Goal: Information Seeking & Learning: Learn about a topic

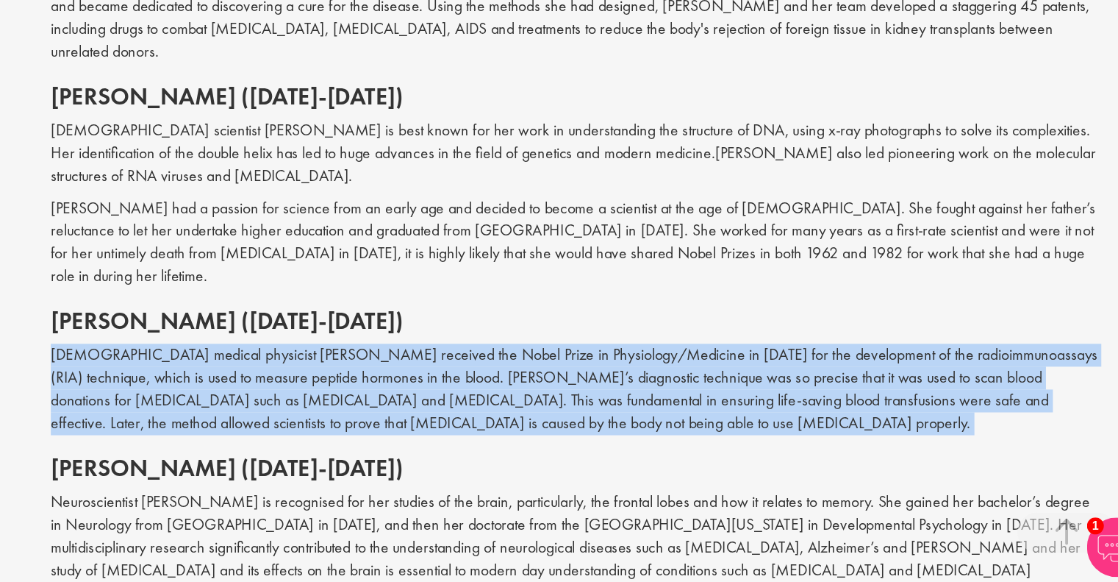
click at [688, 405] on p "[DEMOGRAPHIC_DATA] medical physicist [PERSON_NAME] received the Nobel Prize in …" at bounding box center [693, 438] width 778 height 67
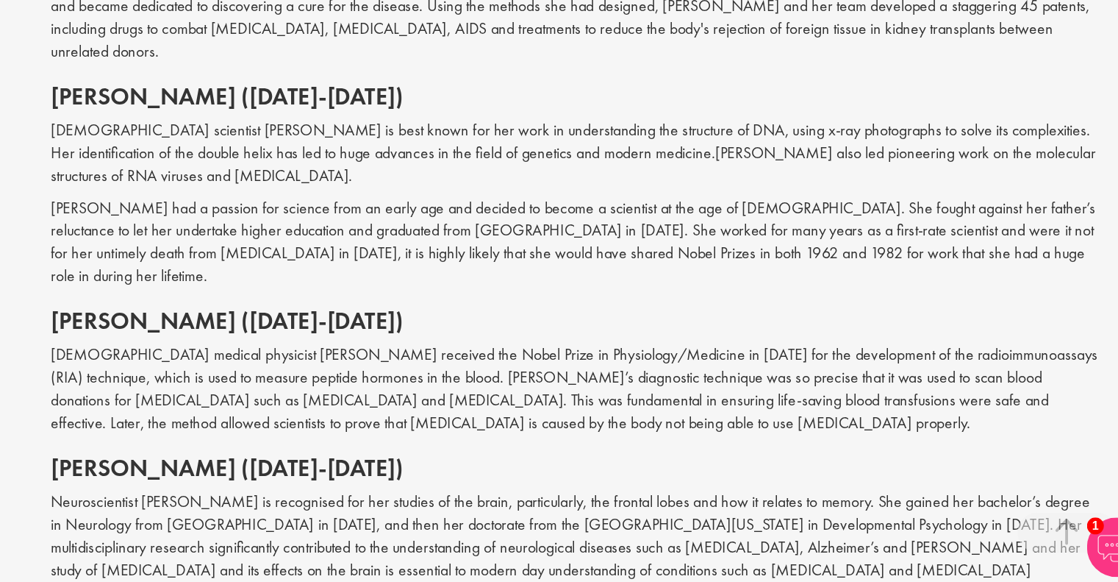
click at [524, 379] on h2 "[PERSON_NAME] ([DATE]-[DATE])" at bounding box center [693, 388] width 778 height 19
click at [526, 405] on p "[DEMOGRAPHIC_DATA] medical physicist [PERSON_NAME] received the Nobel Prize in …" at bounding box center [693, 438] width 778 height 67
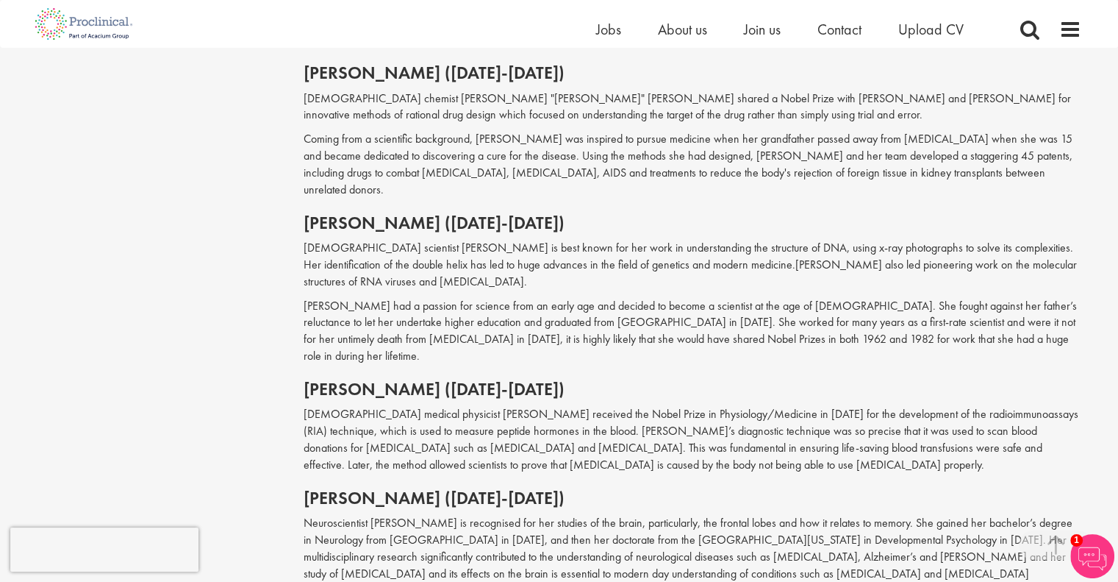
click at [518, 406] on p "[DEMOGRAPHIC_DATA] medical physicist [PERSON_NAME] received the Nobel Prize in …" at bounding box center [693, 439] width 778 height 67
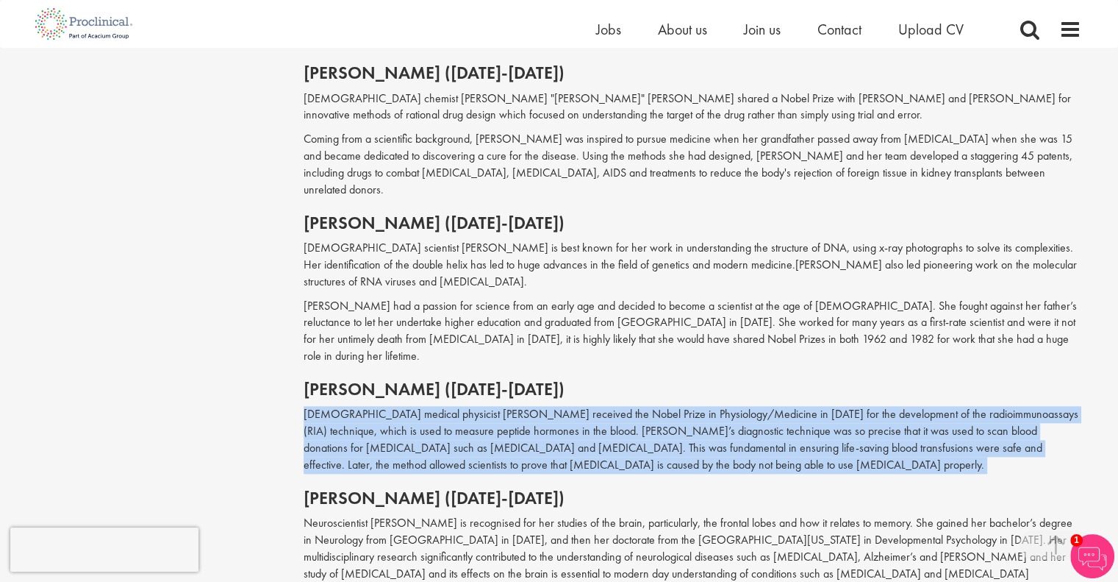
click at [518, 406] on p "[DEMOGRAPHIC_DATA] medical physicist [PERSON_NAME] received the Nobel Prize in …" at bounding box center [693, 439] width 778 height 67
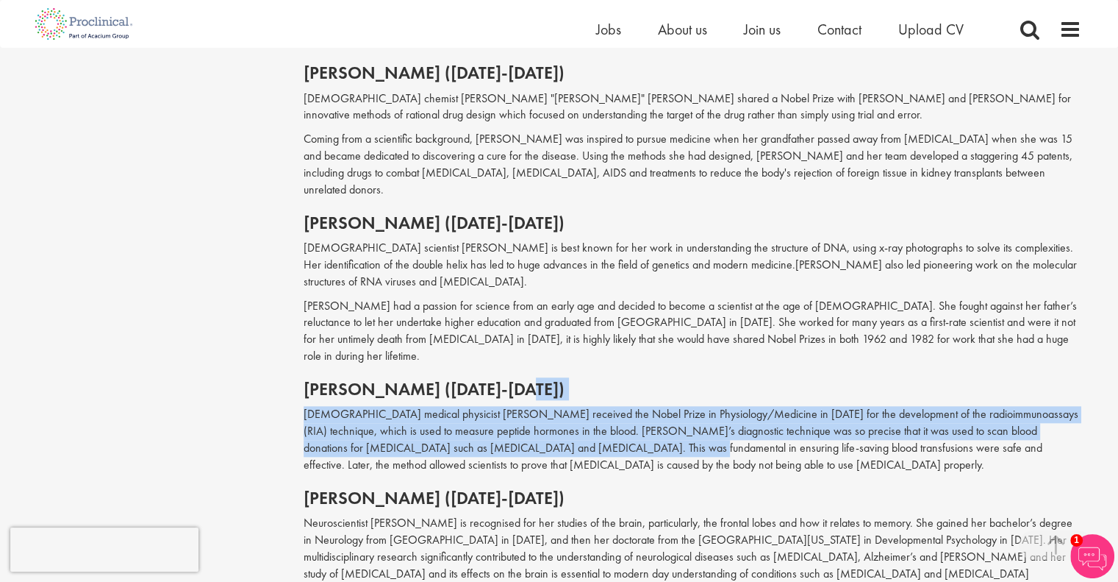
drag, startPoint x: 588, startPoint y: 313, endPoint x: 579, endPoint y: 370, distance: 57.2
click at [579, 370] on div "Often in the face of prejudice and discrimination, many famous women in medicin…" at bounding box center [693, 10] width 778 height 1606
click at [579, 406] on p "[DEMOGRAPHIC_DATA] medical physicist [PERSON_NAME] received the Nobel Prize in …" at bounding box center [693, 439] width 778 height 67
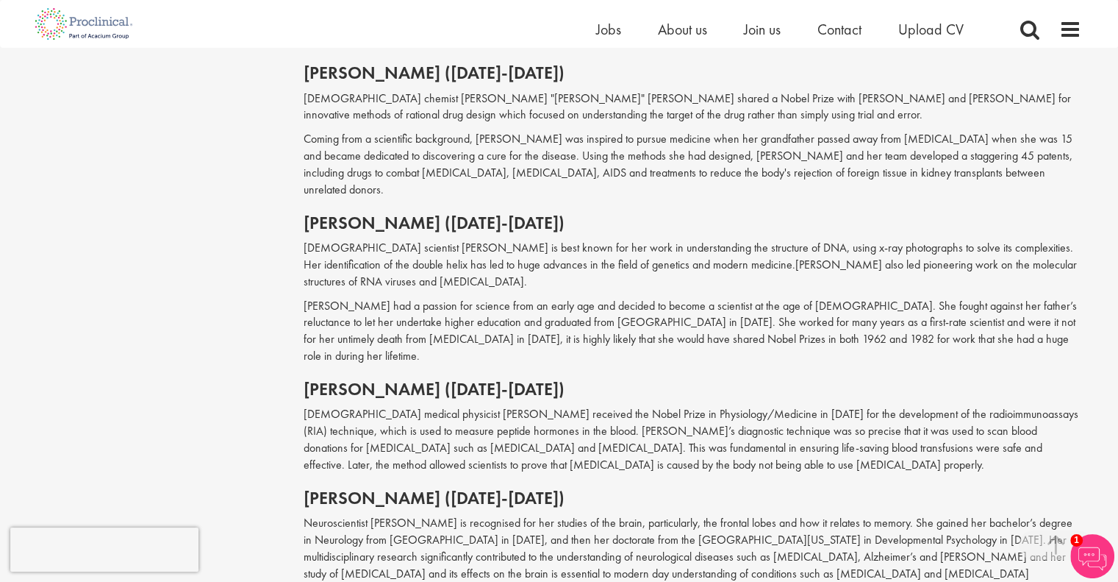
click at [579, 406] on p "[DEMOGRAPHIC_DATA] medical physicist [PERSON_NAME] received the Nobel Prize in …" at bounding box center [693, 439] width 778 height 67
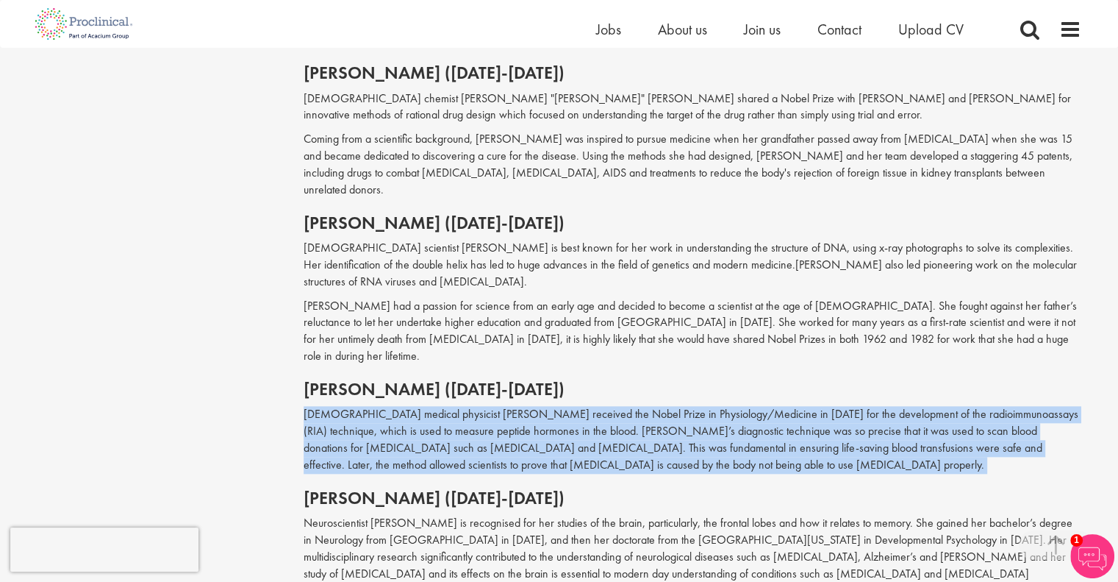
click at [579, 406] on p "[DEMOGRAPHIC_DATA] medical physicist [PERSON_NAME] received the Nobel Prize in …" at bounding box center [693, 439] width 778 height 67
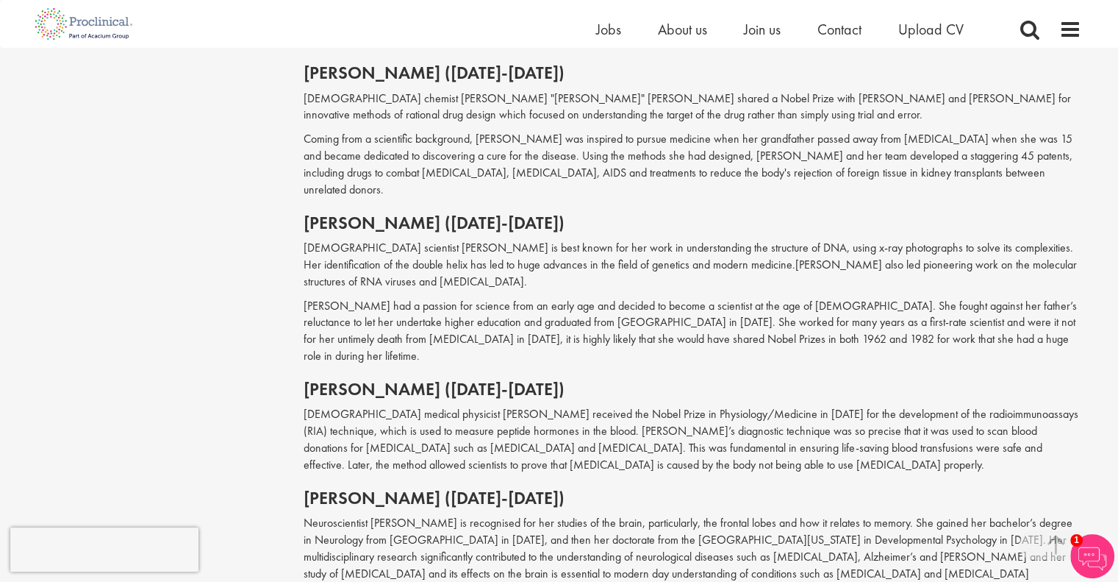
click at [609, 515] on p "Neuroscientist [PERSON_NAME] is recognised for her studies of the brain, partic…" at bounding box center [693, 557] width 778 height 84
click at [598, 488] on h2 "[PERSON_NAME] ([DATE]-[DATE])" at bounding box center [693, 497] width 778 height 19
click at [599, 488] on h2 "[PERSON_NAME] ([DATE]-[DATE])" at bounding box center [693, 497] width 778 height 19
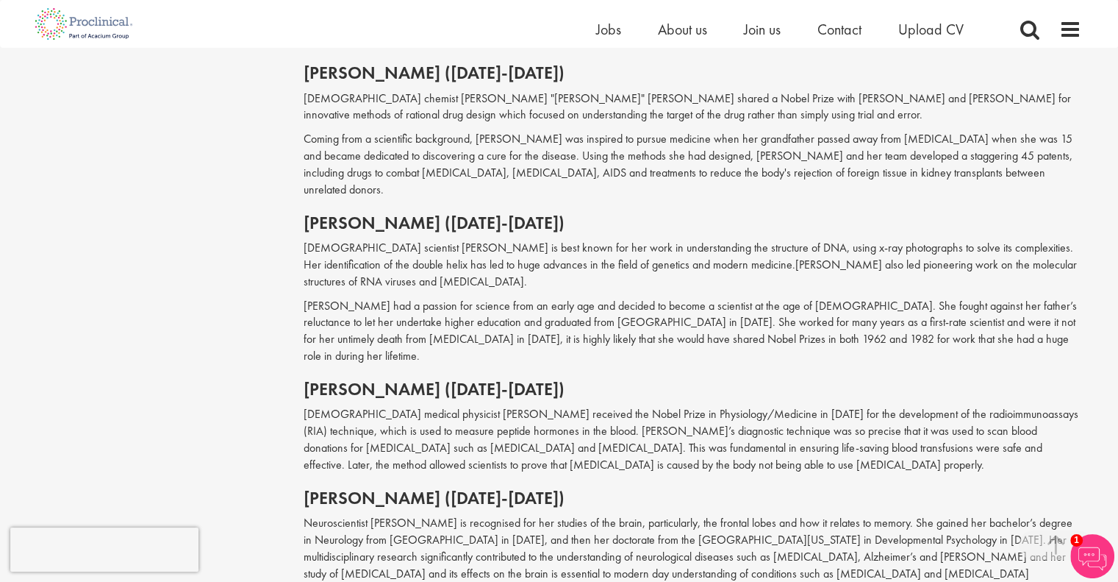
click at [639, 515] on p "Neuroscientist [PERSON_NAME] is recognised for her studies of the brain, partic…" at bounding box center [693, 557] width 778 height 84
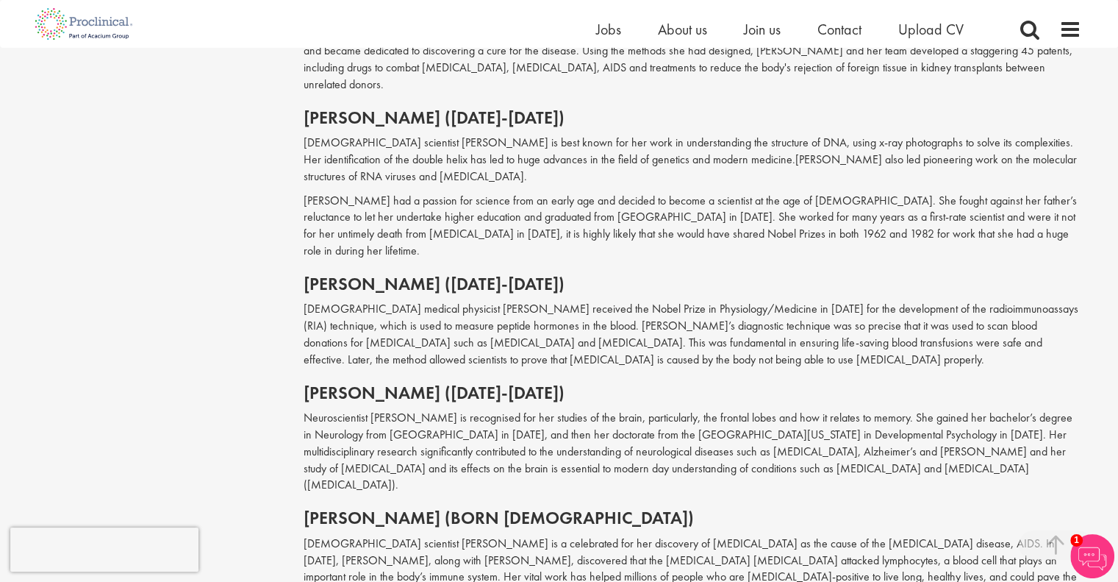
scroll to position [1593, 0]
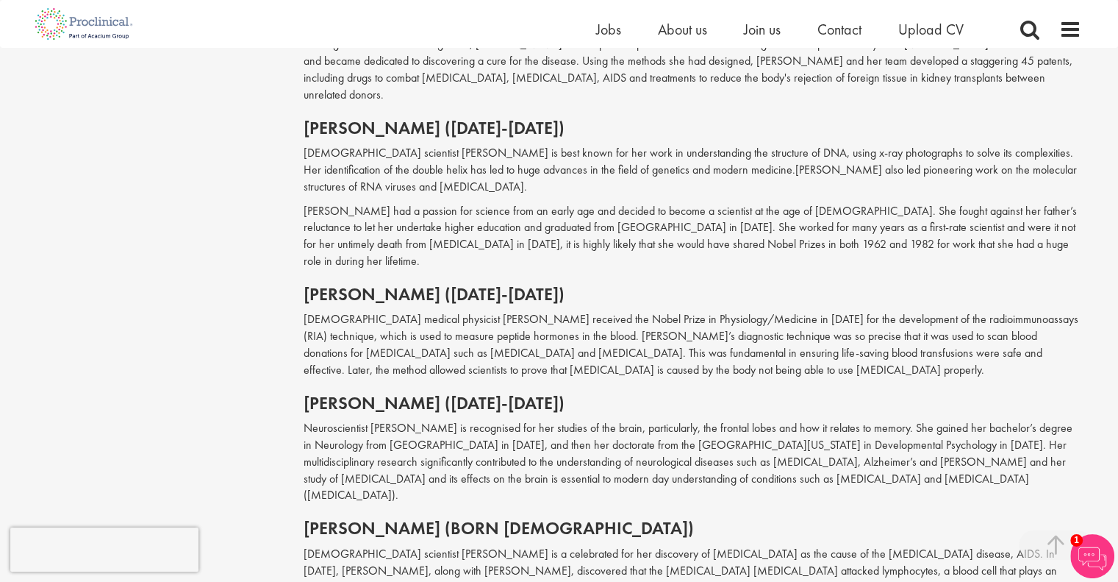
click at [624, 311] on p "[DEMOGRAPHIC_DATA] medical physicist [PERSON_NAME] received the Nobel Prize in …" at bounding box center [693, 344] width 778 height 67
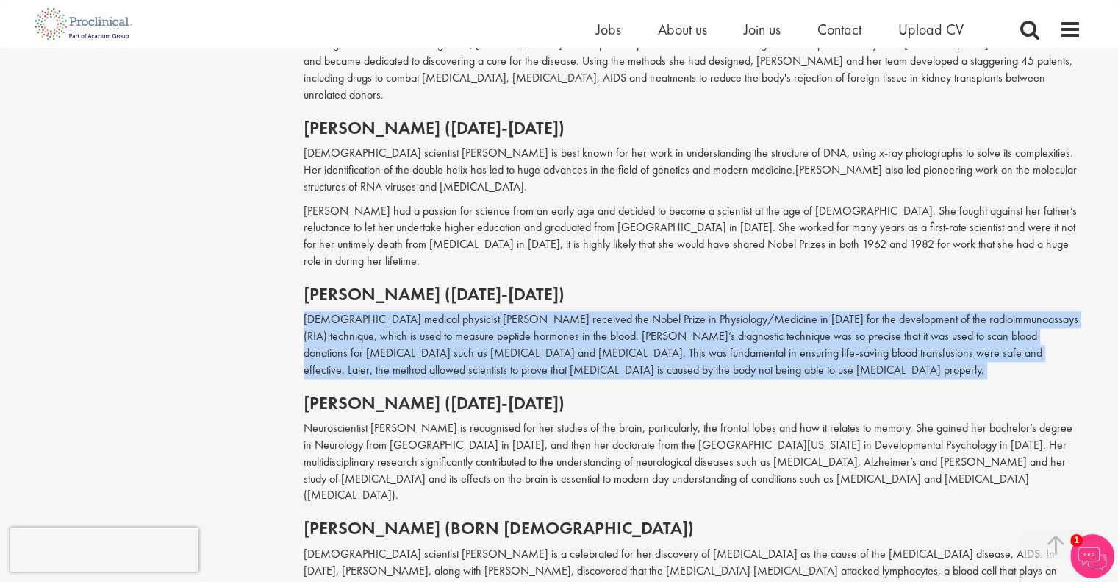
click at [624, 311] on p "[DEMOGRAPHIC_DATA] medical physicist [PERSON_NAME] received the Nobel Prize in …" at bounding box center [693, 344] width 778 height 67
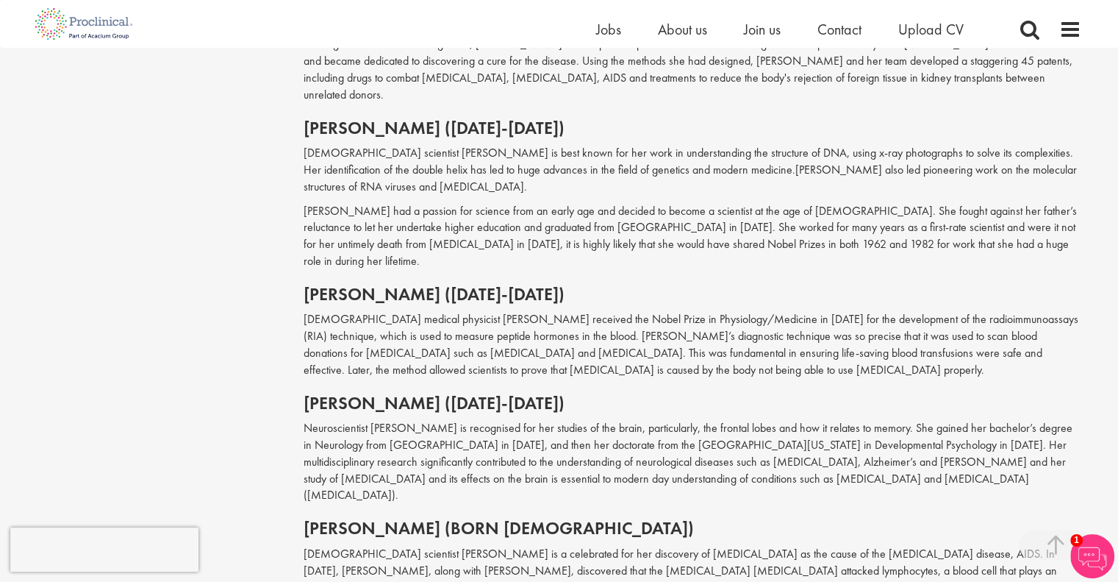
click at [741, 546] on p "[DEMOGRAPHIC_DATA] scientist [PERSON_NAME] is a celebrated for her discovery of…" at bounding box center [693, 579] width 778 height 67
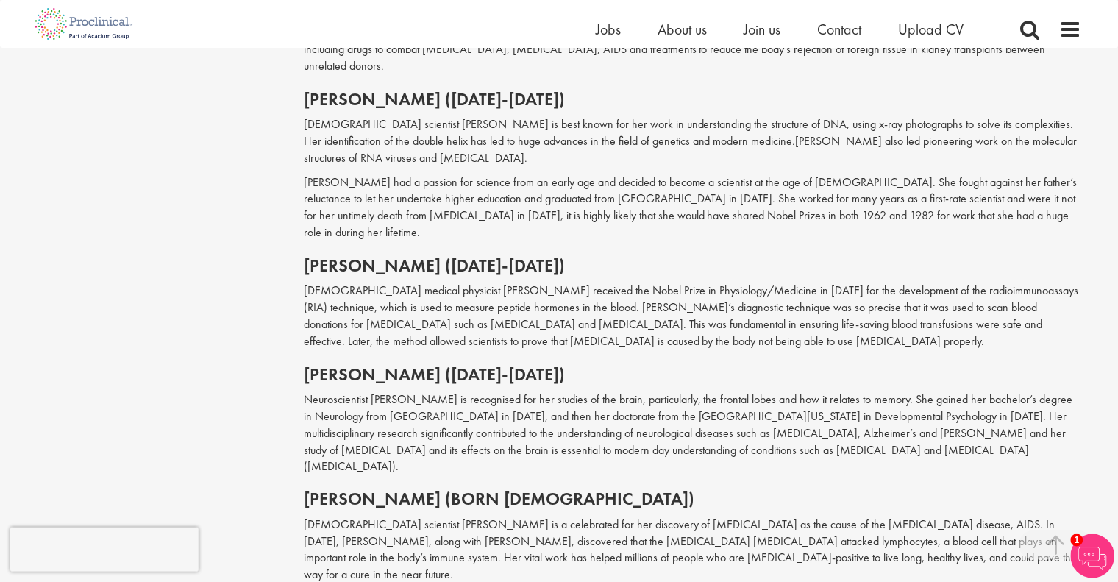
scroll to position [1645, 0]
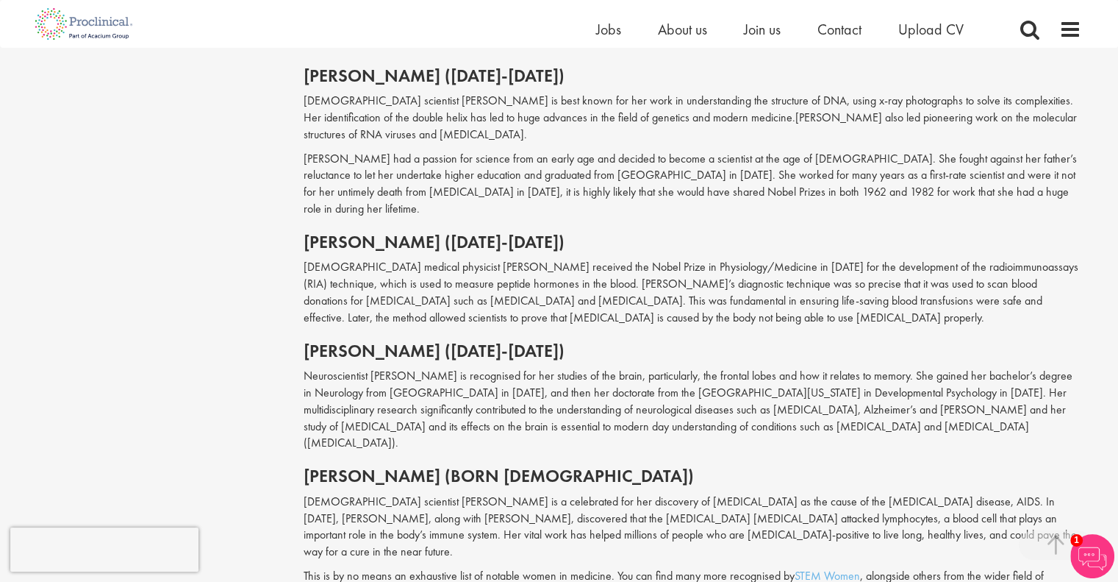
click at [638, 259] on p "[DEMOGRAPHIC_DATA] medical physicist [PERSON_NAME] received the Nobel Prize in …" at bounding box center [693, 292] width 778 height 67
click at [688, 259] on p "[DEMOGRAPHIC_DATA] medical physicist [PERSON_NAME] received the Nobel Prize in …" at bounding box center [693, 292] width 778 height 67
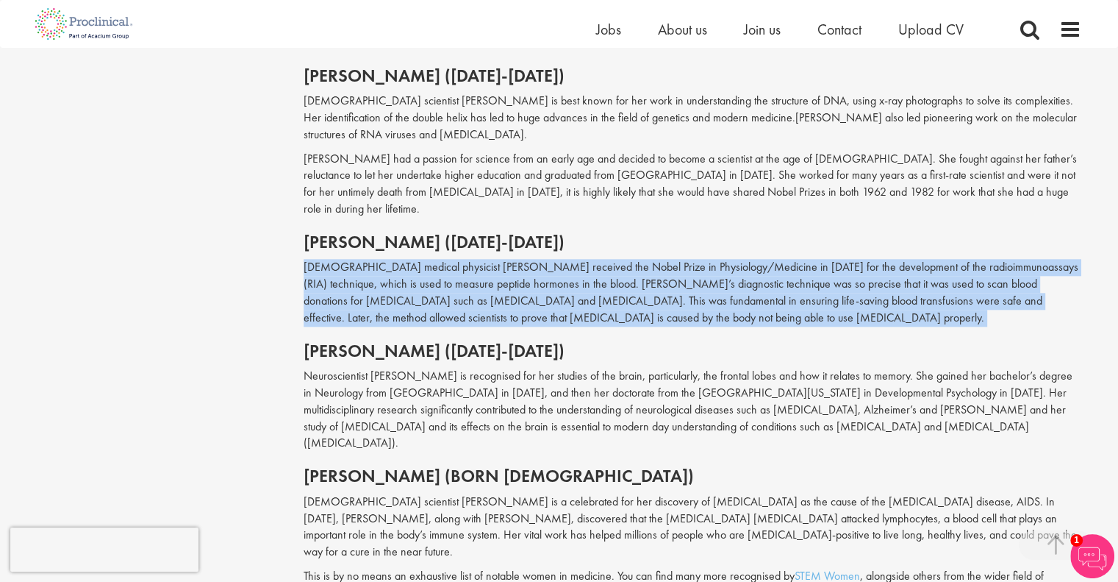
click at [688, 259] on p "[DEMOGRAPHIC_DATA] medical physicist [PERSON_NAME] received the Nobel Prize in …" at bounding box center [693, 292] width 778 height 67
